Goal: Information Seeking & Learning: Learn about a topic

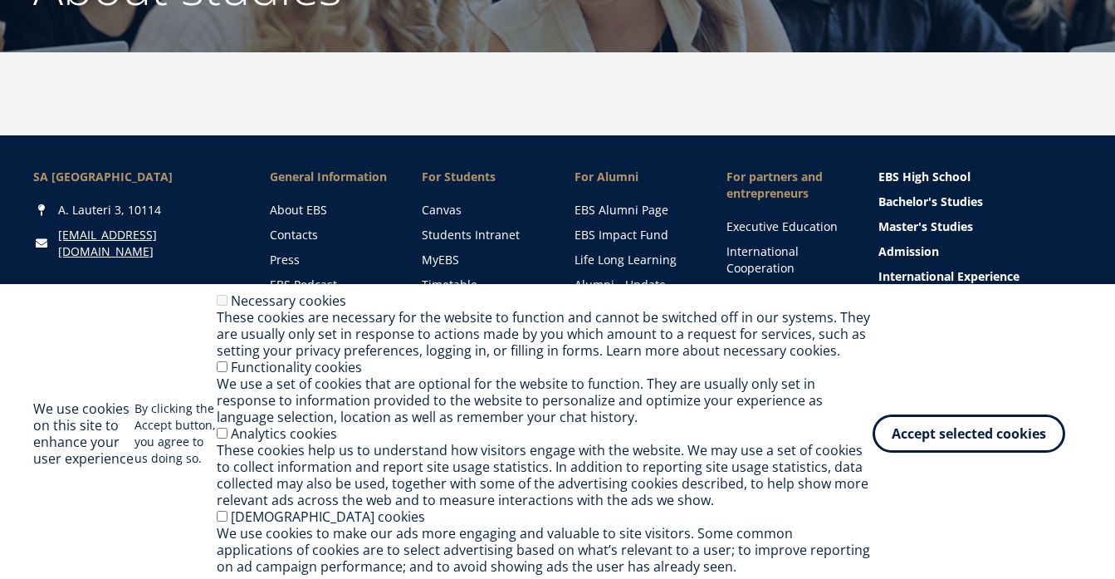
scroll to position [243, 0]
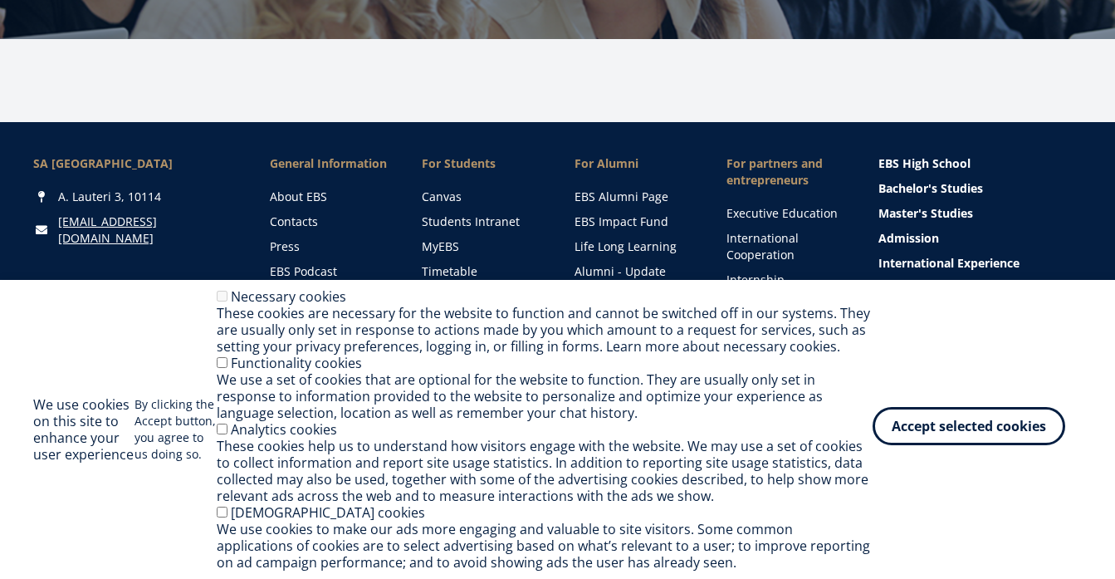
click at [891, 423] on button "Accept selected cookies" at bounding box center [968, 426] width 193 height 38
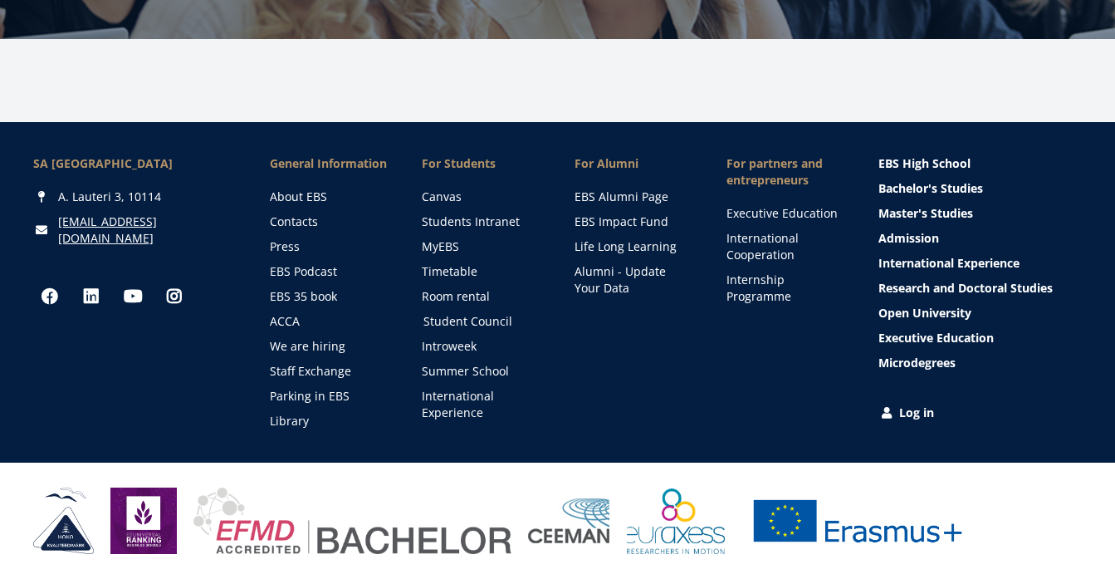
scroll to position [0, 0]
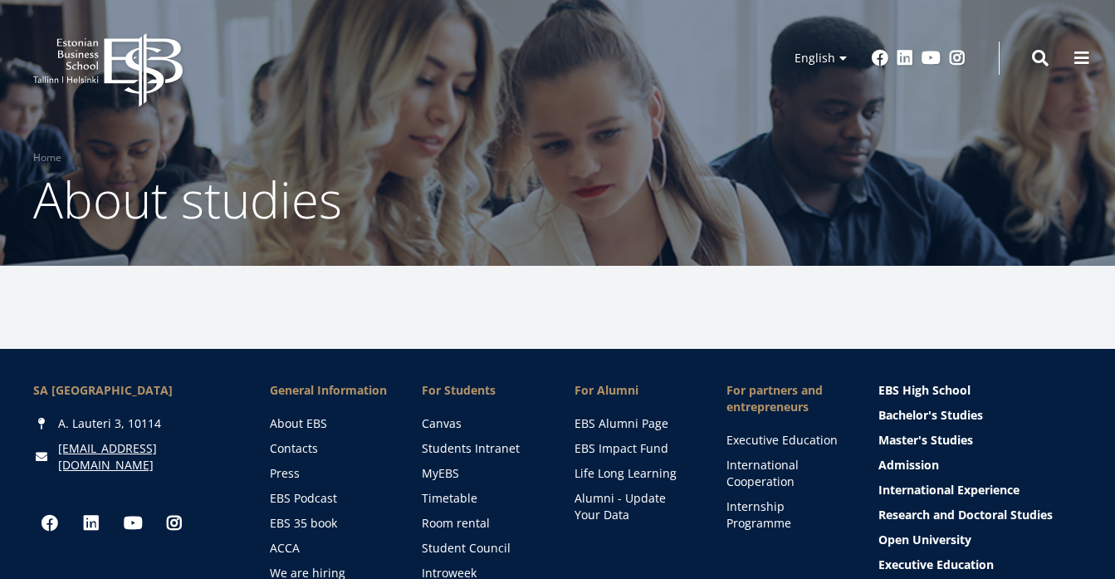
click at [140, 53] on icon at bounding box center [143, 70] width 78 height 74
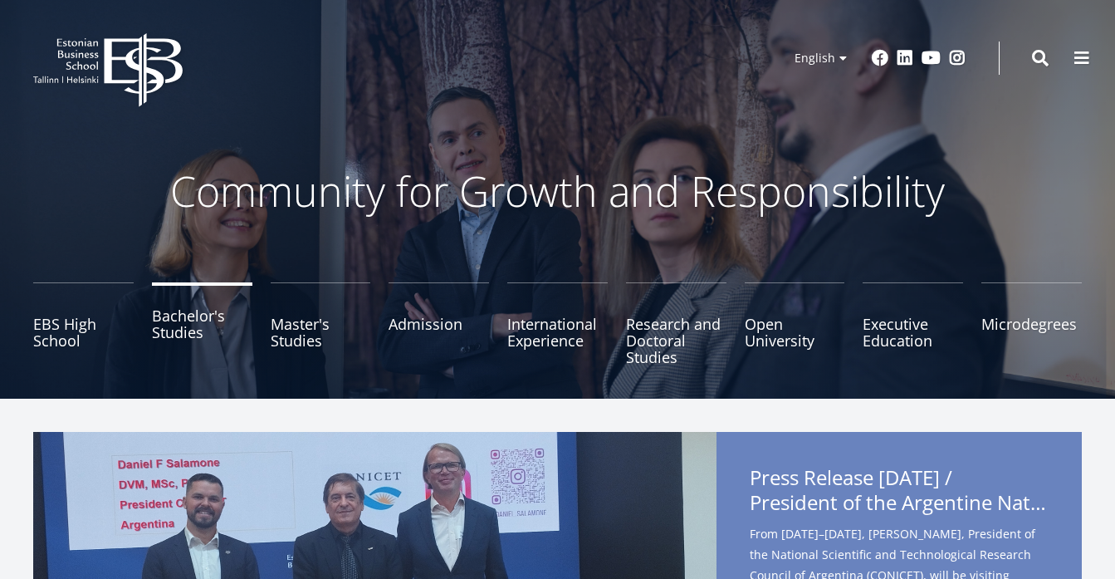
click at [172, 326] on link "Bachelor's Studies" at bounding box center [202, 323] width 100 height 83
click at [1039, 54] on span at bounding box center [1040, 56] width 17 height 17
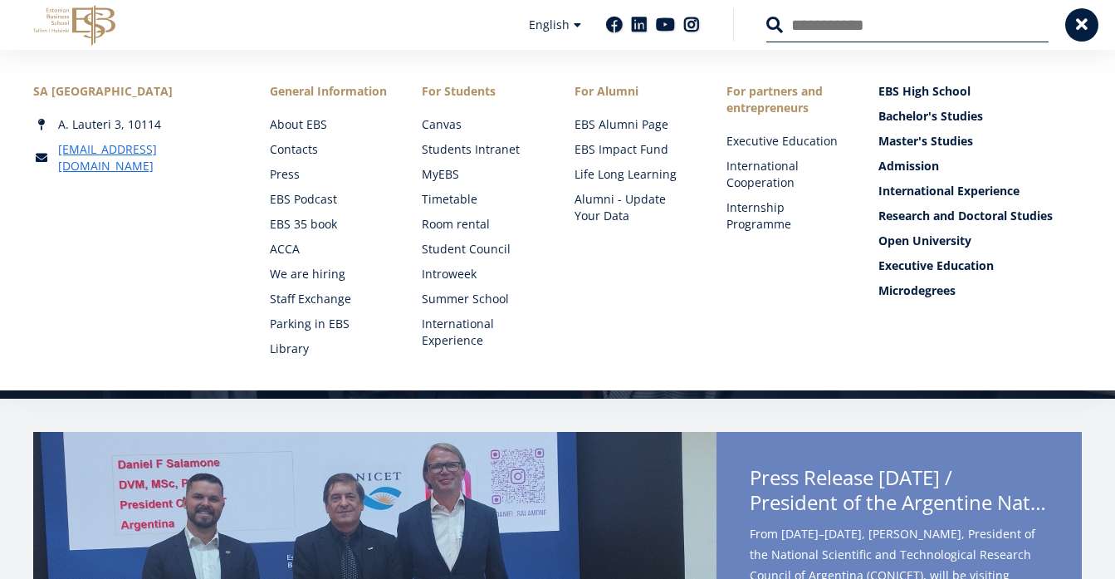
click at [808, 38] on input "Search" at bounding box center [907, 24] width 282 height 35
type input "*****"
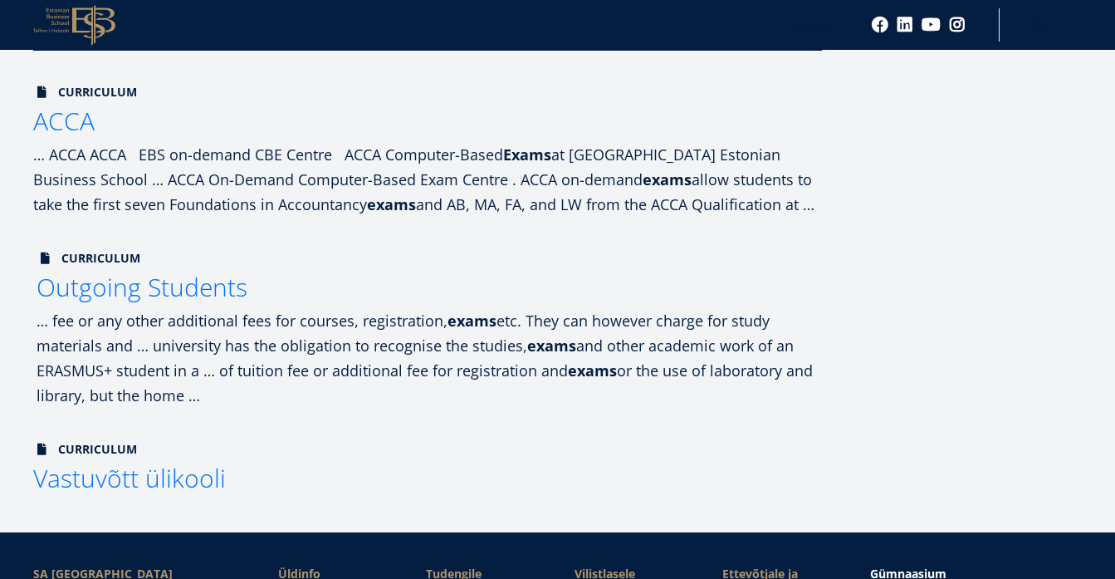
scroll to position [237, 0]
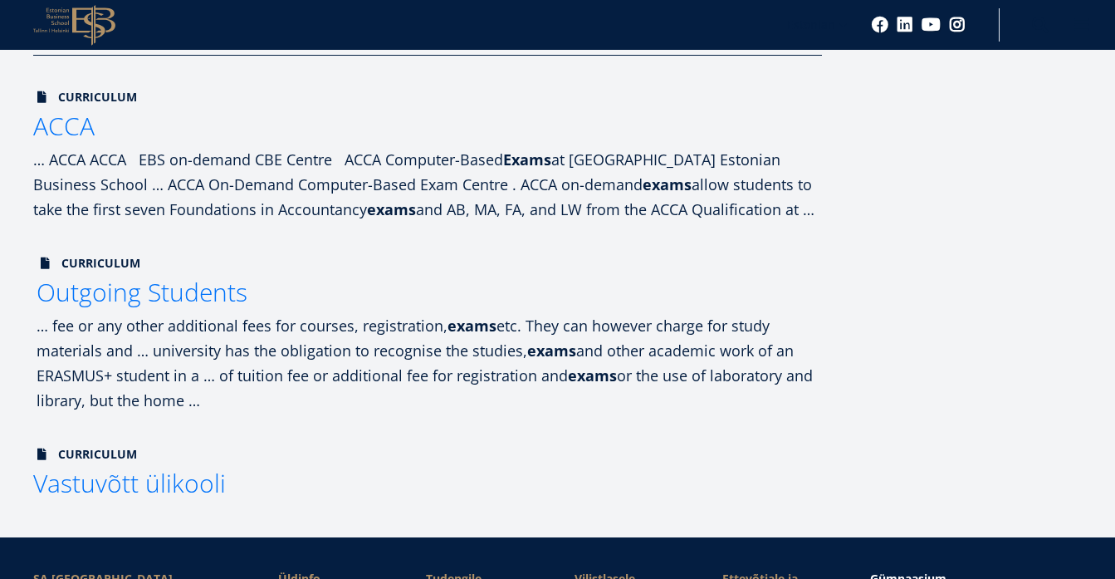
click at [189, 302] on span "Outgoing Students" at bounding box center [142, 292] width 211 height 34
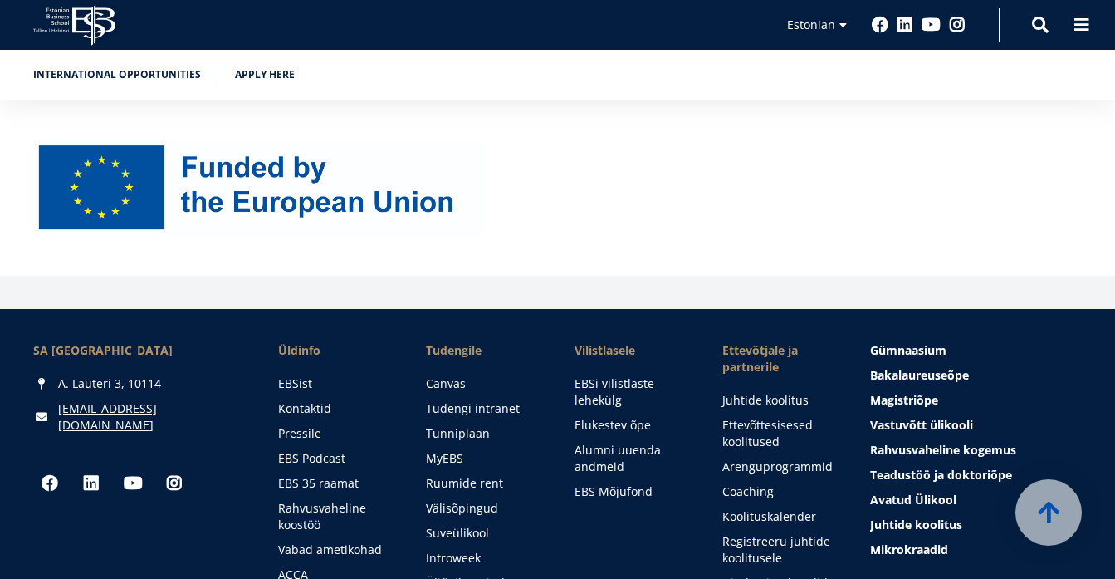
scroll to position [2099, 0]
